Goal: Task Accomplishment & Management: Manage account settings

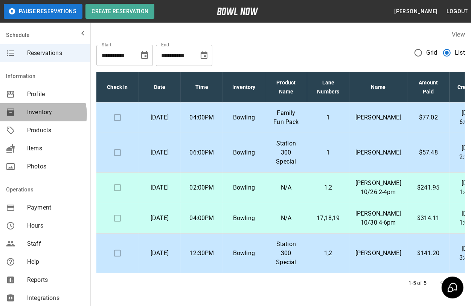
click at [43, 114] on span "Inventory" at bounding box center [55, 112] width 57 height 9
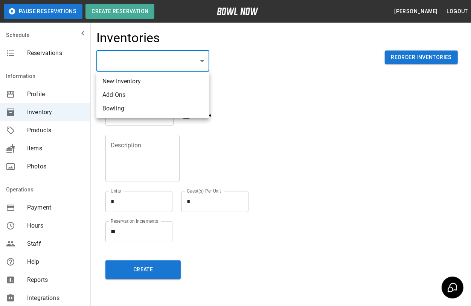
click at [194, 59] on body "Pause Reservations Create Reservation [PERSON_NAME] Logout Schedule Reservation…" at bounding box center [235, 166] width 471 height 332
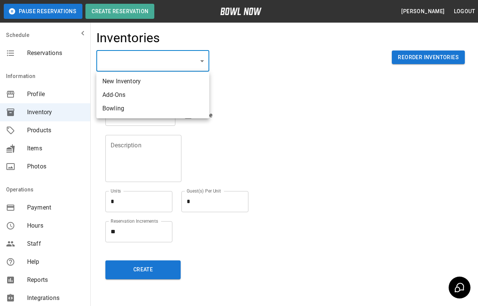
click at [140, 110] on li "Bowling" at bounding box center [152, 109] width 113 height 14
type input "**********"
type input "*******"
type textarea "**"
type textarea "*"
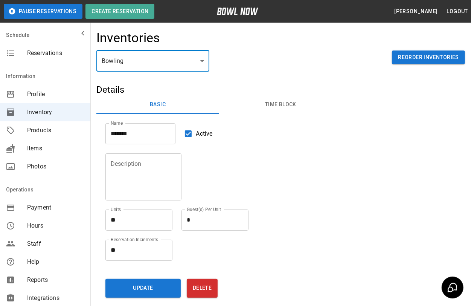
click at [282, 105] on button "Time Block" at bounding box center [280, 105] width 123 height 18
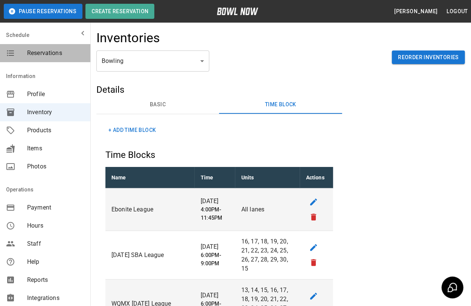
click at [51, 54] on span "Reservations" at bounding box center [55, 53] width 57 height 9
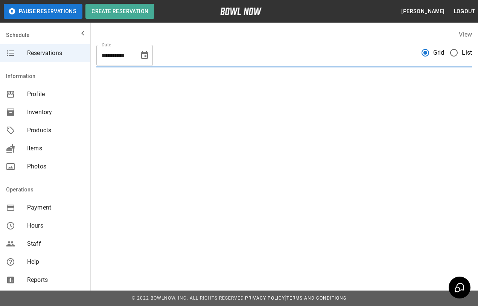
click at [462, 51] on span "List" at bounding box center [467, 52] width 10 height 9
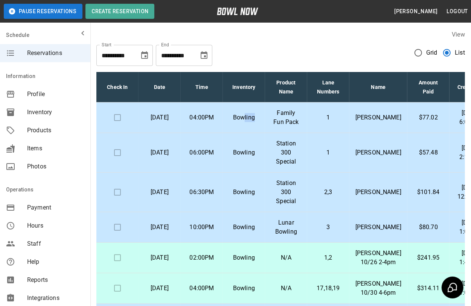
drag, startPoint x: 243, startPoint y: 127, endPoint x: 254, endPoint y: 137, distance: 14.7
click at [254, 133] on td "Bowling" at bounding box center [244, 117] width 42 height 31
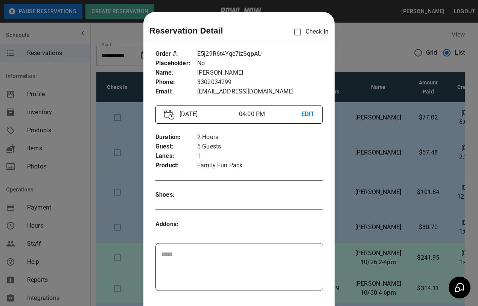
scroll to position [12, 0]
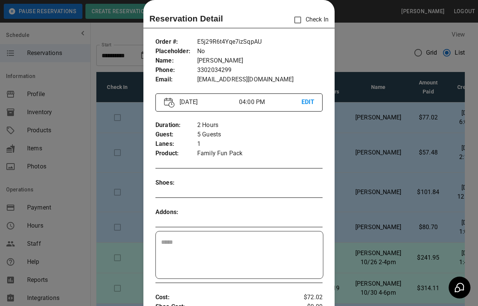
drag, startPoint x: 254, startPoint y: 137, endPoint x: 371, endPoint y: 113, distance: 120.3
click at [371, 113] on div at bounding box center [239, 153] width 478 height 306
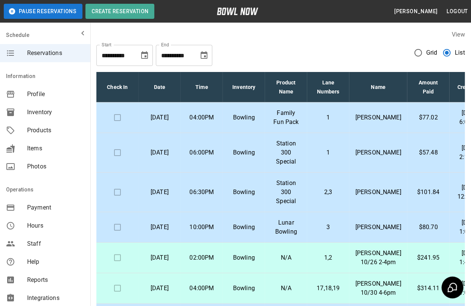
click at [371, 113] on p "[PERSON_NAME]" at bounding box center [379, 117] width 46 height 9
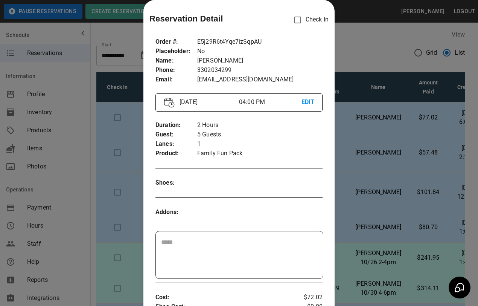
click at [370, 53] on div at bounding box center [239, 153] width 478 height 306
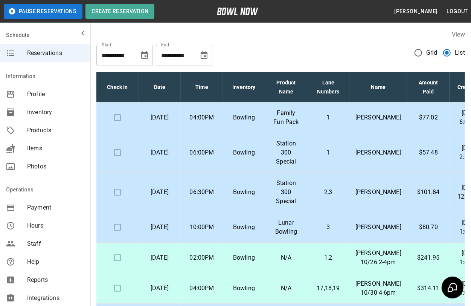
click at [458, 58] on label "List" at bounding box center [452, 53] width 26 height 16
click at [415, 197] on p "$101.84" at bounding box center [429, 192] width 30 height 9
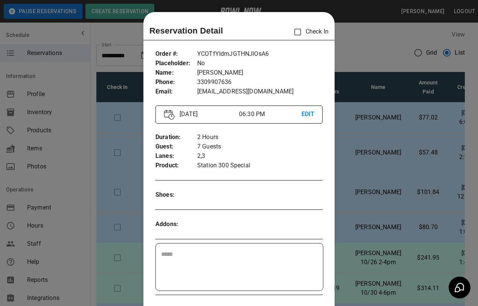
scroll to position [12, 0]
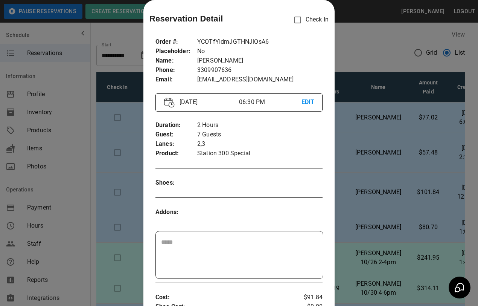
drag, startPoint x: 375, startPoint y: 25, endPoint x: 380, endPoint y: 31, distance: 6.9
click at [380, 31] on div at bounding box center [239, 153] width 478 height 306
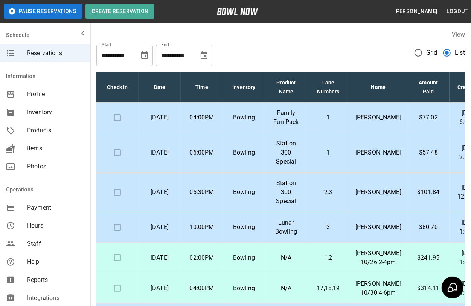
click at [408, 243] on td "$80.70" at bounding box center [429, 227] width 42 height 31
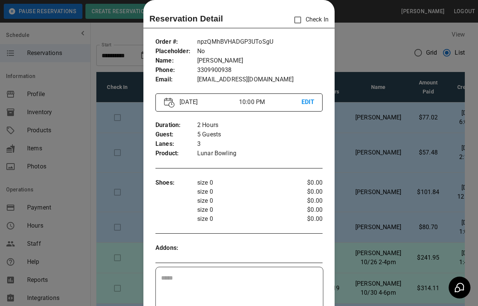
click at [381, 51] on div at bounding box center [239, 153] width 478 height 306
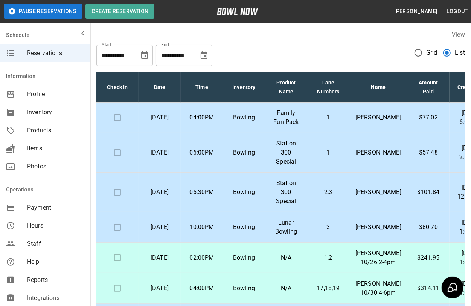
scroll to position [47, 0]
